Goal: Information Seeking & Learning: Understand process/instructions

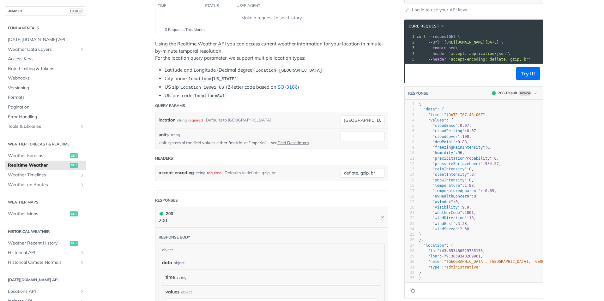
scroll to position [158, 0]
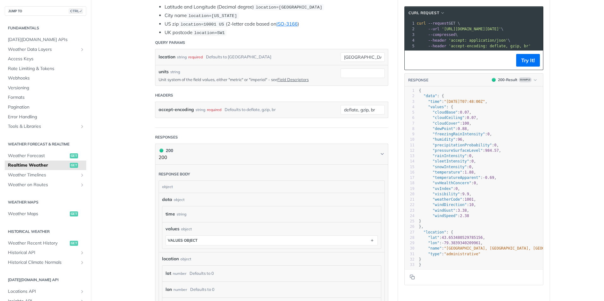
click at [234, 79] on p "Unit system of the field values, either "metric" or "imperial" - see Field Desc…" at bounding box center [245, 80] width 173 height 6
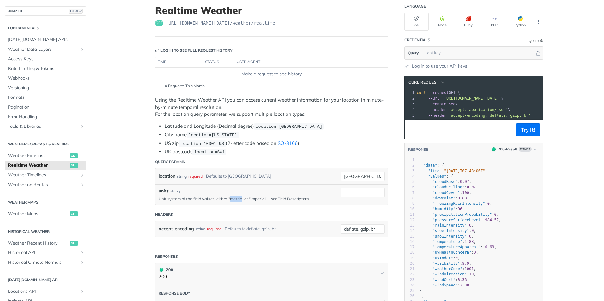
scroll to position [0, 0]
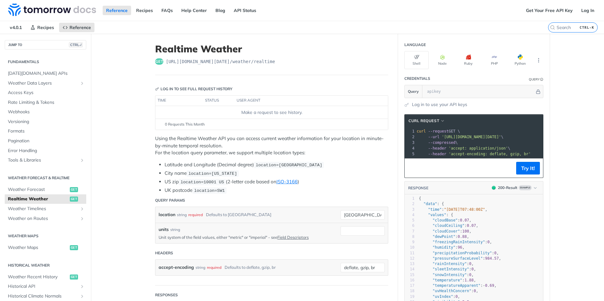
click at [171, 229] on div "string" at bounding box center [175, 230] width 10 height 6
click at [54, 80] on link "Weather Data Layers" at bounding box center [46, 83] width 82 height 9
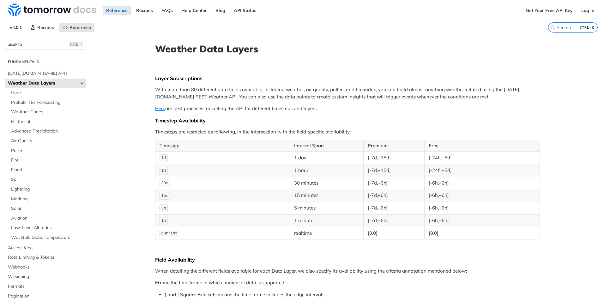
click at [61, 82] on span "Weather Data Layers" at bounding box center [43, 83] width 70 height 6
click at [80, 84] on icon "Hide subpages for Weather Data Layers" at bounding box center [82, 83] width 5 height 5
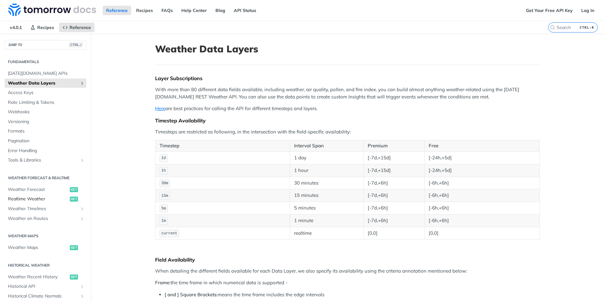
click at [38, 200] on span "Realtime Weather" at bounding box center [38, 199] width 60 height 6
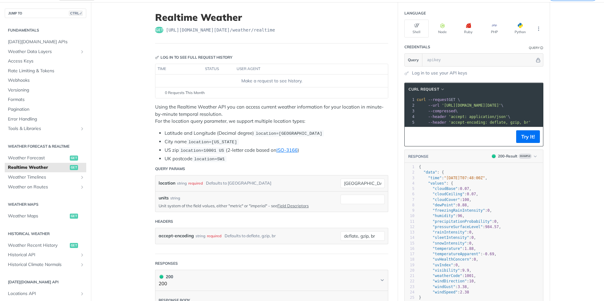
scroll to position [63, 0]
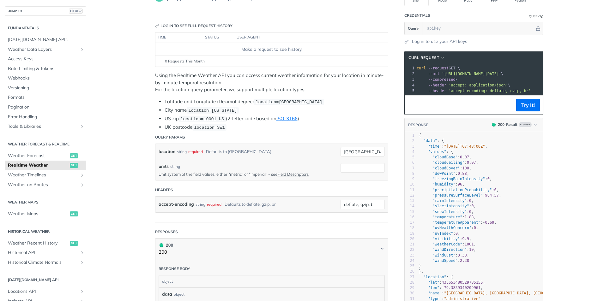
click at [235, 173] on p "Unit system of the field values, either "metric" or "imperial" - see Field Desc…" at bounding box center [245, 175] width 173 height 6
drag, startPoint x: 235, startPoint y: 173, endPoint x: 253, endPoint y: 172, distance: 18.1
click at [253, 172] on p "Unit system of the field values, either "metric" or "imperial" - see Field Desc…" at bounding box center [245, 175] width 173 height 6
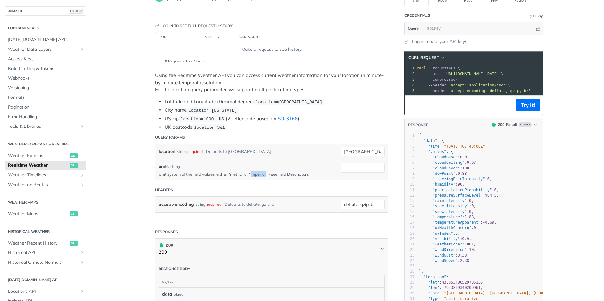
drag, startPoint x: 253, startPoint y: 172, endPoint x: 300, endPoint y: 175, distance: 46.3
click at [300, 175] on link "Field Descriptors" at bounding box center [292, 174] width 31 height 5
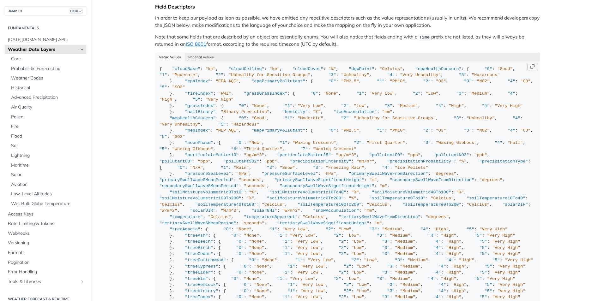
scroll to position [546, 0]
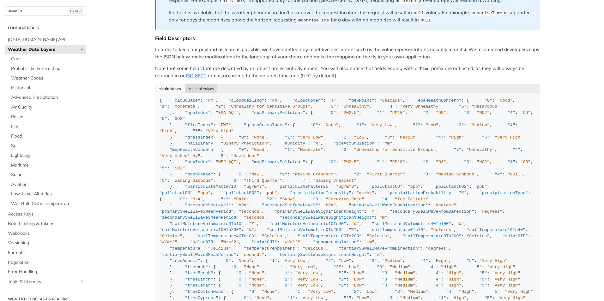
click at [201, 84] on button "Imperial Values" at bounding box center [201, 88] width 33 height 9
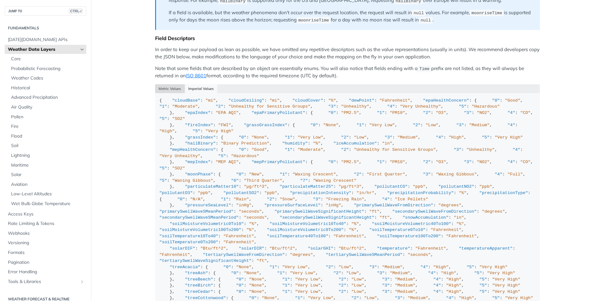
click at [163, 84] on button "Metric Values" at bounding box center [170, 88] width 30 height 9
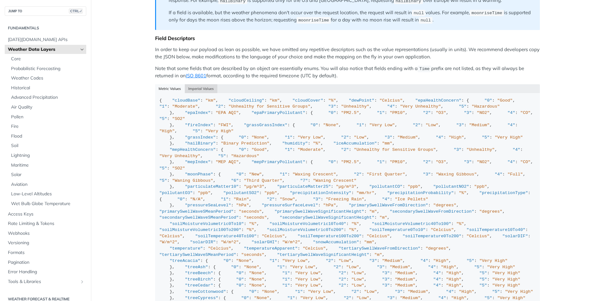
click at [204, 84] on button "Imperial Values" at bounding box center [201, 88] width 33 height 9
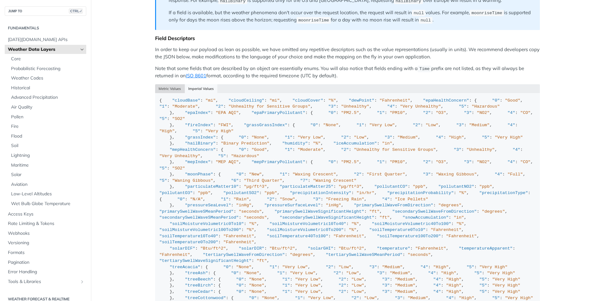
click at [169, 84] on button "Metric Values" at bounding box center [170, 88] width 30 height 9
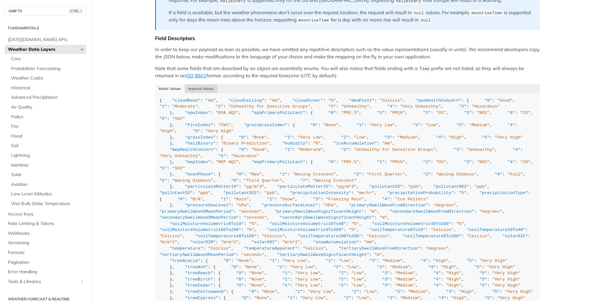
click at [207, 86] on button "Imperial Values" at bounding box center [201, 88] width 33 height 9
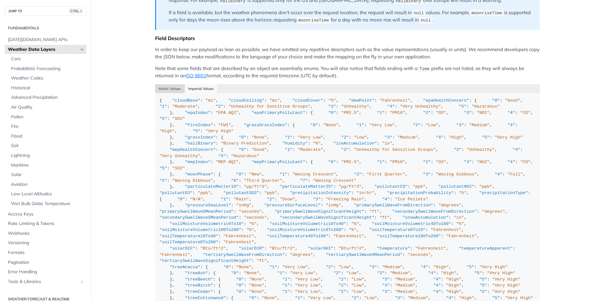
click at [171, 86] on button "Metric Values" at bounding box center [170, 88] width 30 height 9
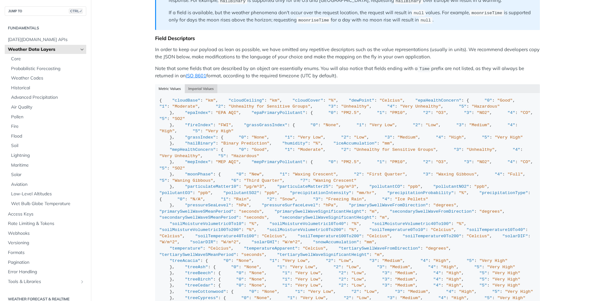
click at [203, 84] on button "Imperial Values" at bounding box center [201, 88] width 33 height 9
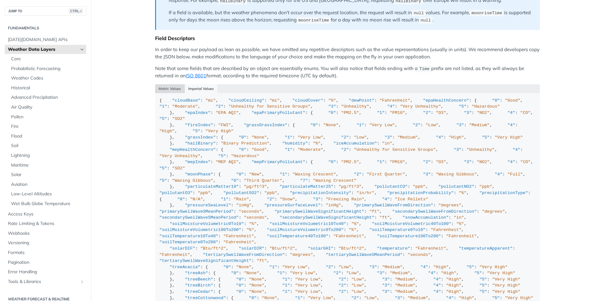
click at [175, 84] on button "Metric Values" at bounding box center [170, 88] width 30 height 9
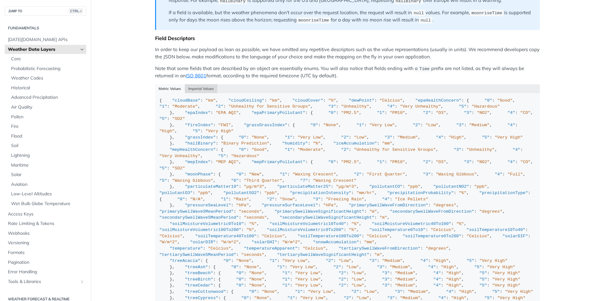
click at [203, 85] on button "Imperial Values" at bounding box center [201, 88] width 33 height 9
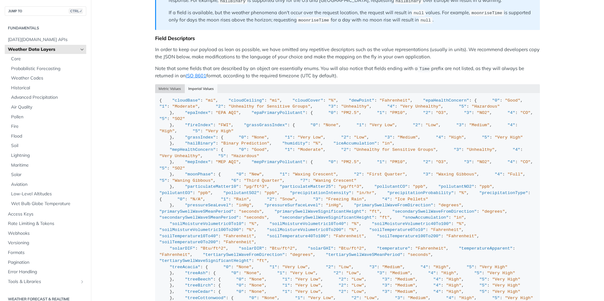
click at [167, 87] on button "Metric Values" at bounding box center [170, 88] width 30 height 9
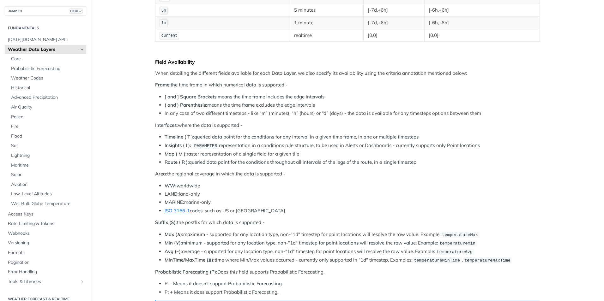
scroll to position [167, 0]
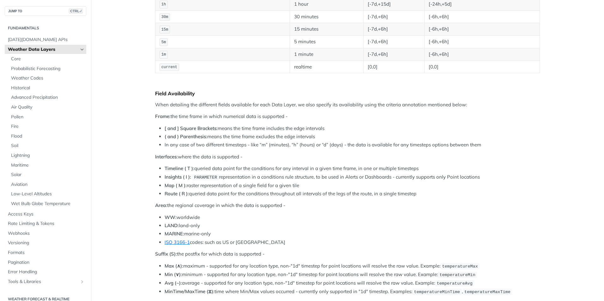
type button "json"
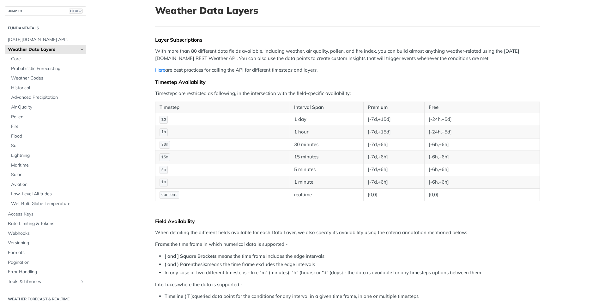
scroll to position [0, 0]
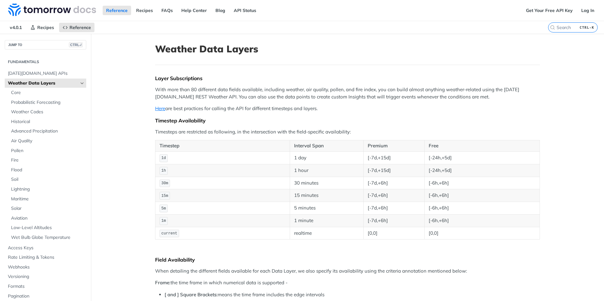
click at [80, 82] on icon "Hide subpages for Weather Data Layers" at bounding box center [82, 83] width 5 height 5
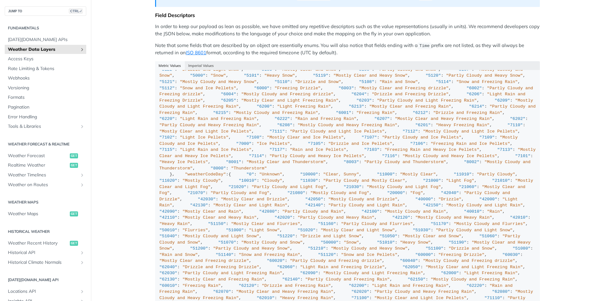
scroll to position [506, 0]
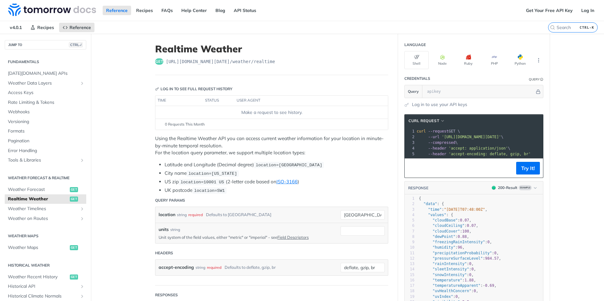
scroll to position [32, 0]
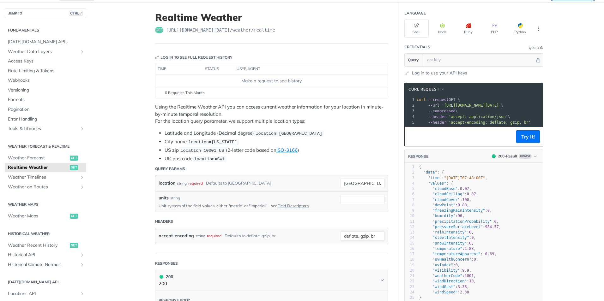
click at [234, 206] on p "Unit system of the field values, either "metric" or "imperial" - see Field Desc…" at bounding box center [245, 206] width 173 height 6
click at [291, 205] on link "Field Descriptors" at bounding box center [292, 205] width 31 height 5
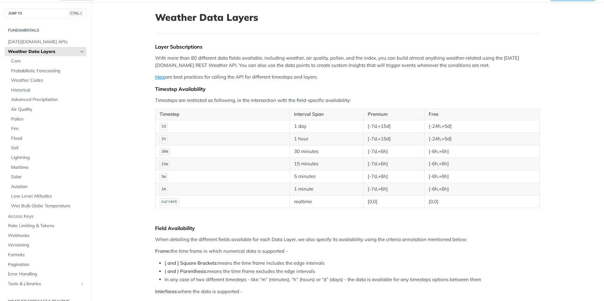
scroll to position [577, 0]
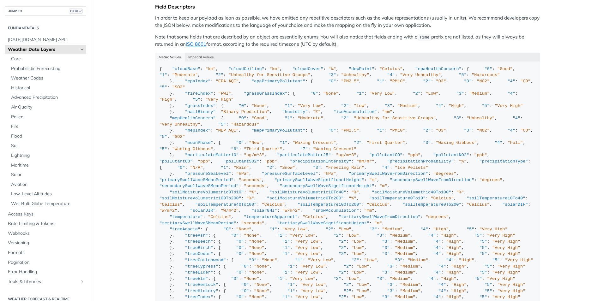
click at [164, 54] on div "Metric Values Imperial Values" at bounding box center [347, 57] width 385 height 9
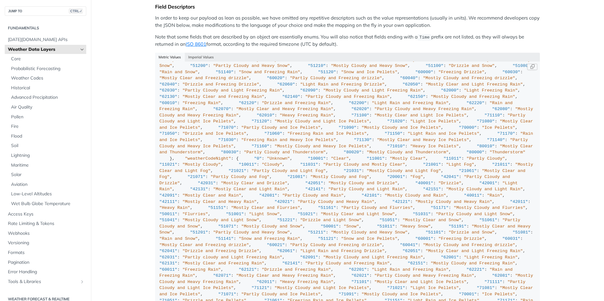
scroll to position [1780, 0]
click at [204, 53] on button "Imperial Values" at bounding box center [201, 57] width 33 height 9
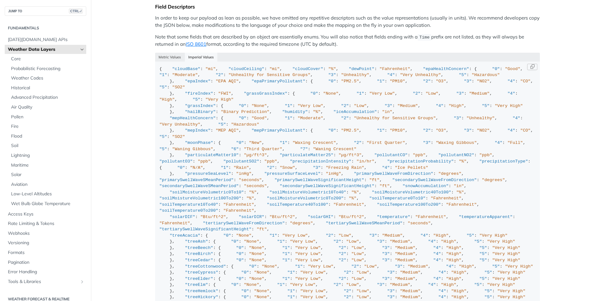
click at [380, 71] on span ""Fahrenheit"" at bounding box center [395, 69] width 31 height 5
drag, startPoint x: 209, startPoint y: 91, endPoint x: 357, endPoint y: 94, distance: 148.5
click at [357, 94] on div "{ "cloudBase" : "mi" , "cloudCeiling" : "mi" , "cloudCover" : "%" , "dewPoint" …" at bounding box center [348, 257] width 376 height 383
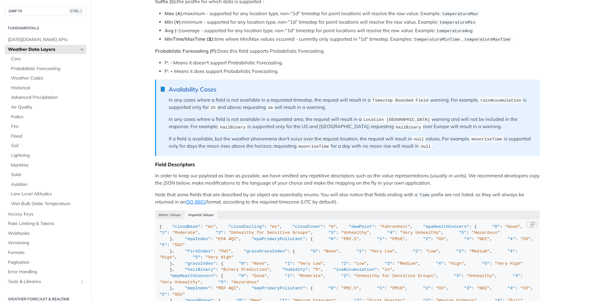
scroll to position [451, 0]
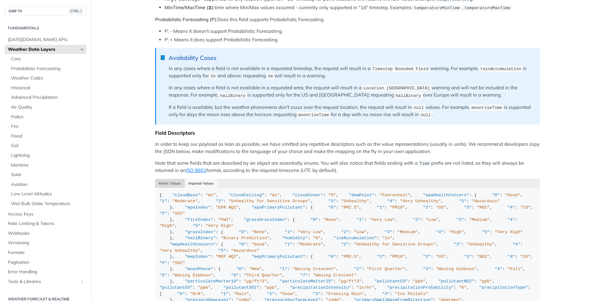
click at [175, 180] on button "Metric Values" at bounding box center [170, 183] width 30 height 9
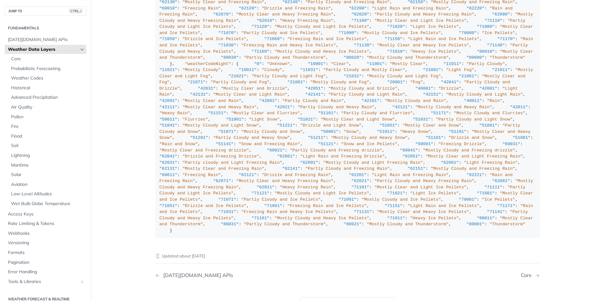
scroll to position [1685, 0]
